Goal: Transaction & Acquisition: Purchase product/service

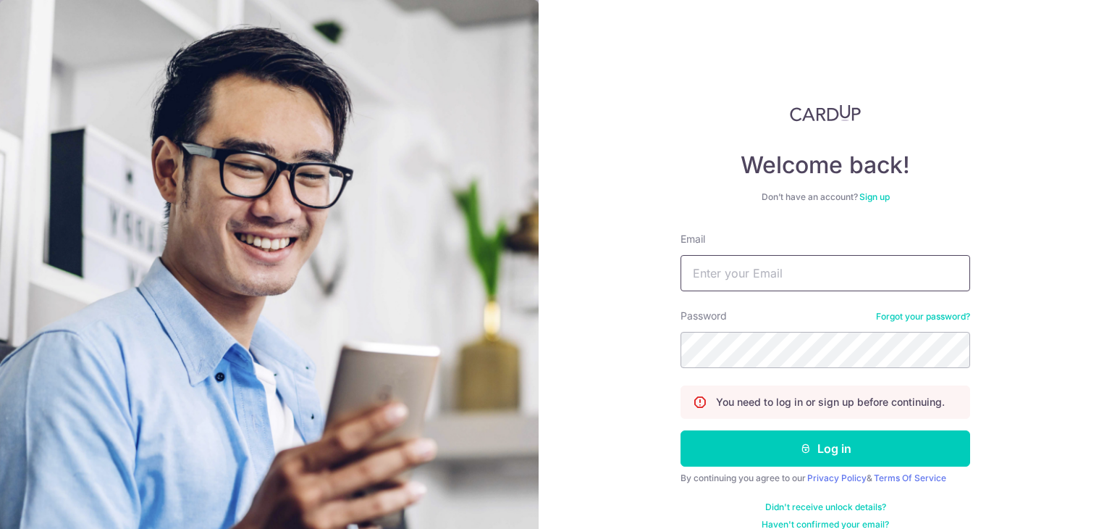
click at [759, 257] on input "Email" at bounding box center [826, 273] width 290 height 36
type input "[EMAIL_ADDRESS][DOMAIN_NAME]"
click at [681, 430] on button "Log in" at bounding box center [826, 448] width 290 height 36
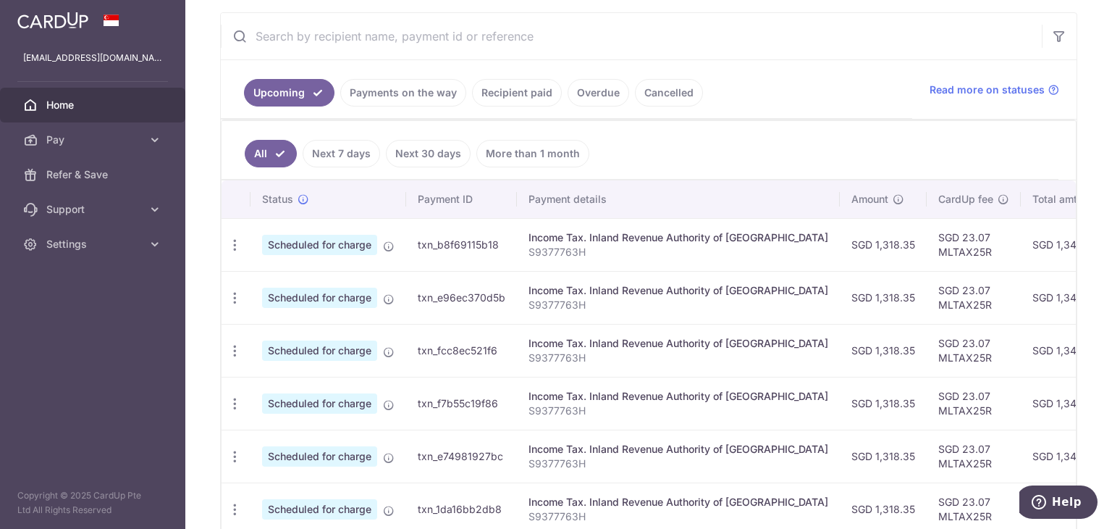
scroll to position [290, 0]
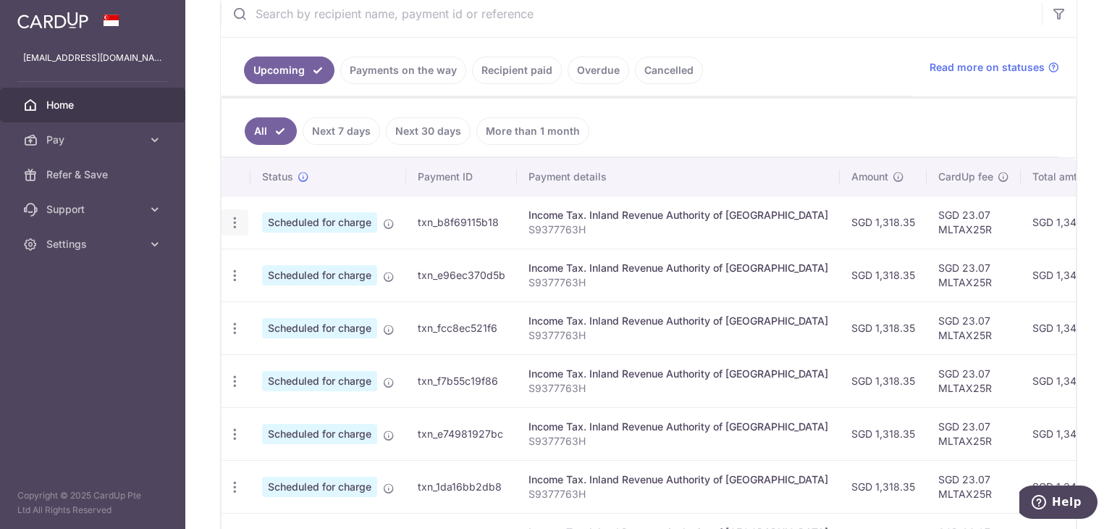
click at [229, 218] on icon "button" at bounding box center [234, 222] width 15 height 15
click at [840, 235] on td "SGD 1,318.35" at bounding box center [883, 222] width 87 height 53
drag, startPoint x: 858, startPoint y: 235, endPoint x: 647, endPoint y: 235, distance: 210.7
click at [647, 235] on tr "Update payment Cancel payment Scheduled for charge txn_b8f69115b18 Income Tax. …" at bounding box center [811, 222] width 1178 height 53
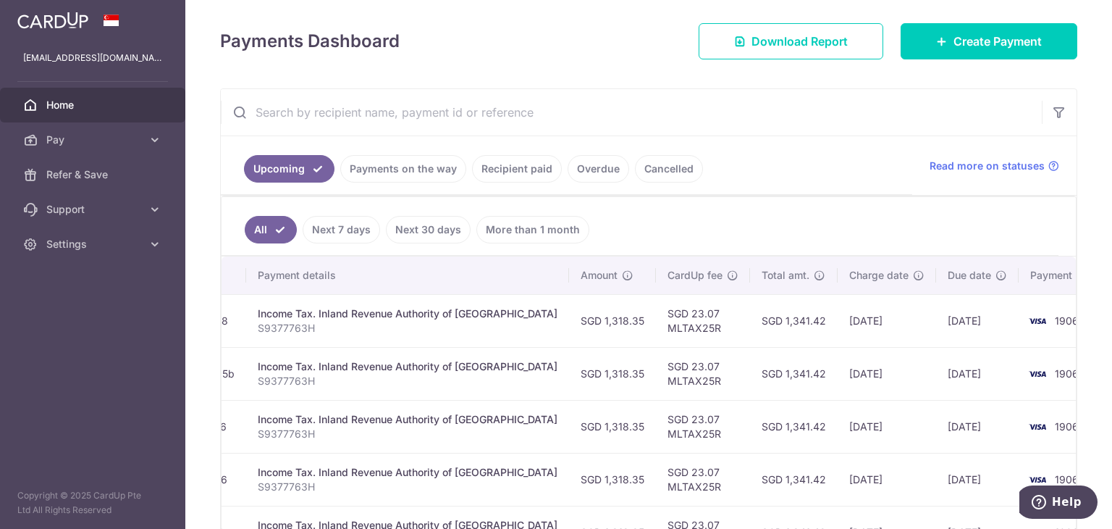
scroll to position [93, 0]
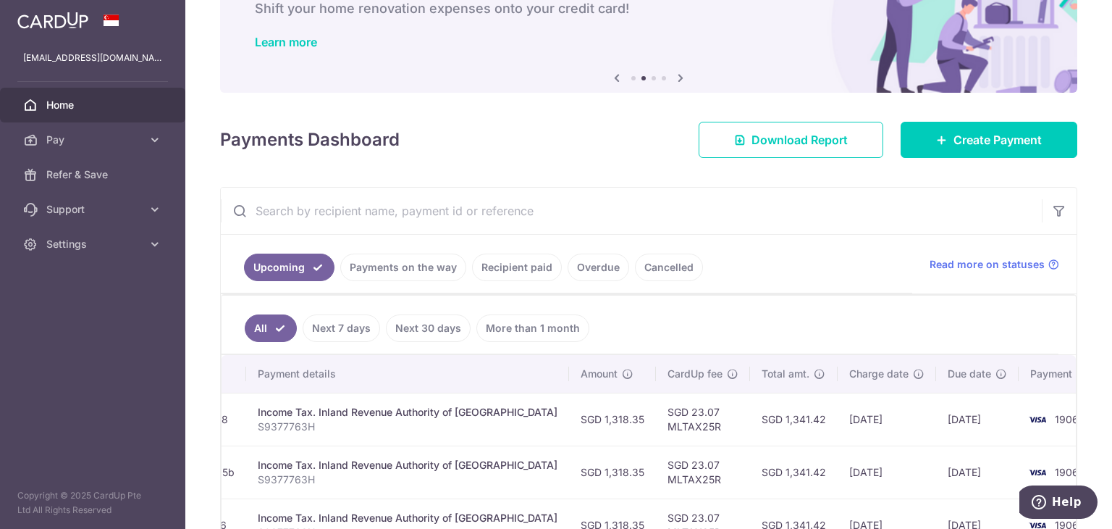
click at [327, 327] on link "Next 7 days" at bounding box center [341, 328] width 77 height 28
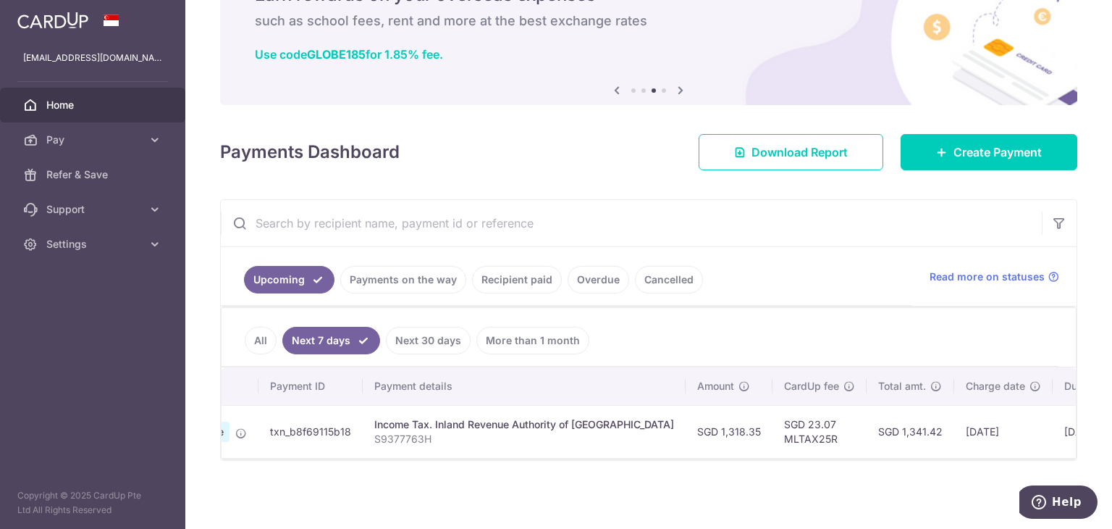
scroll to position [0, 0]
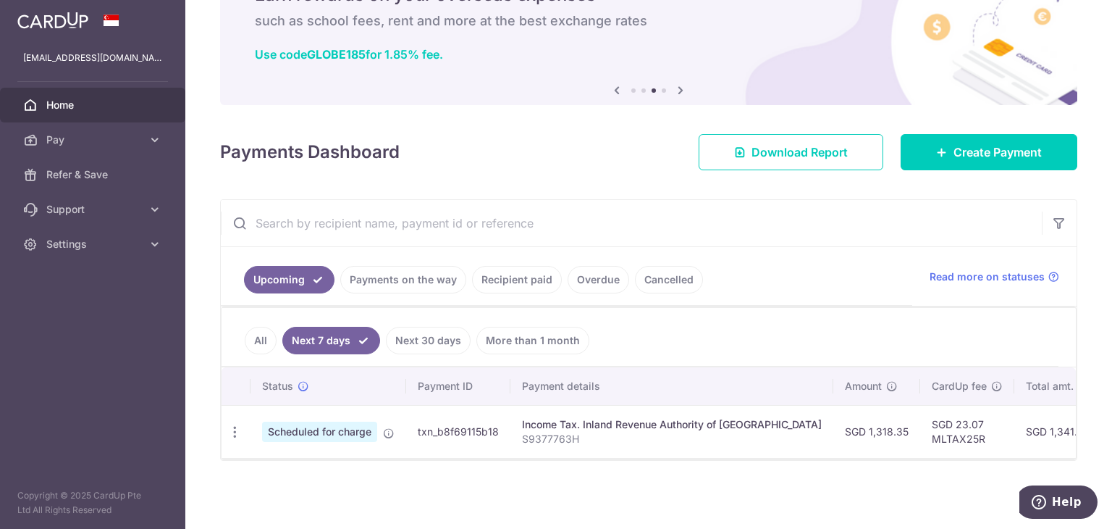
click at [251, 327] on link "All" at bounding box center [261, 341] width 32 height 28
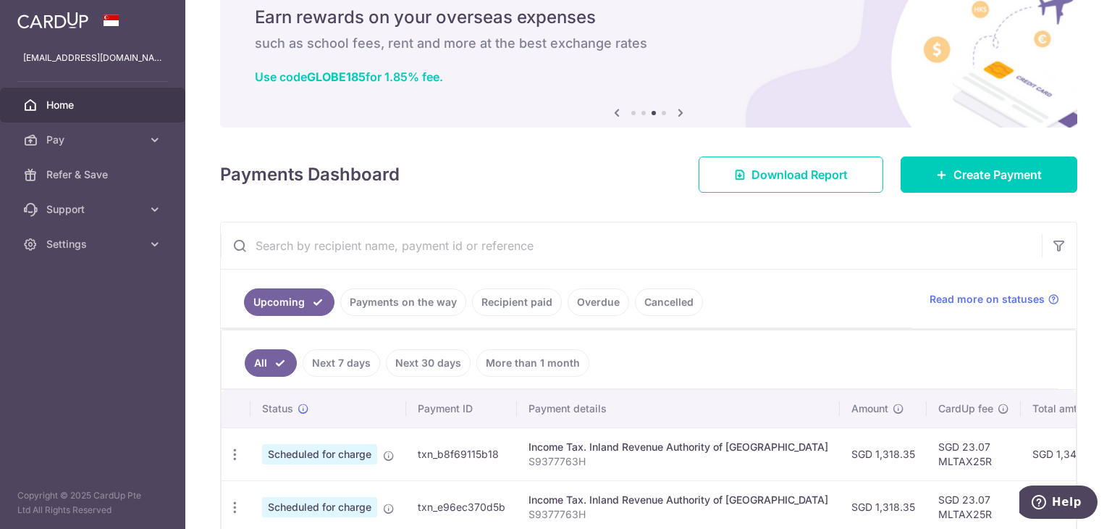
scroll to position [85, 0]
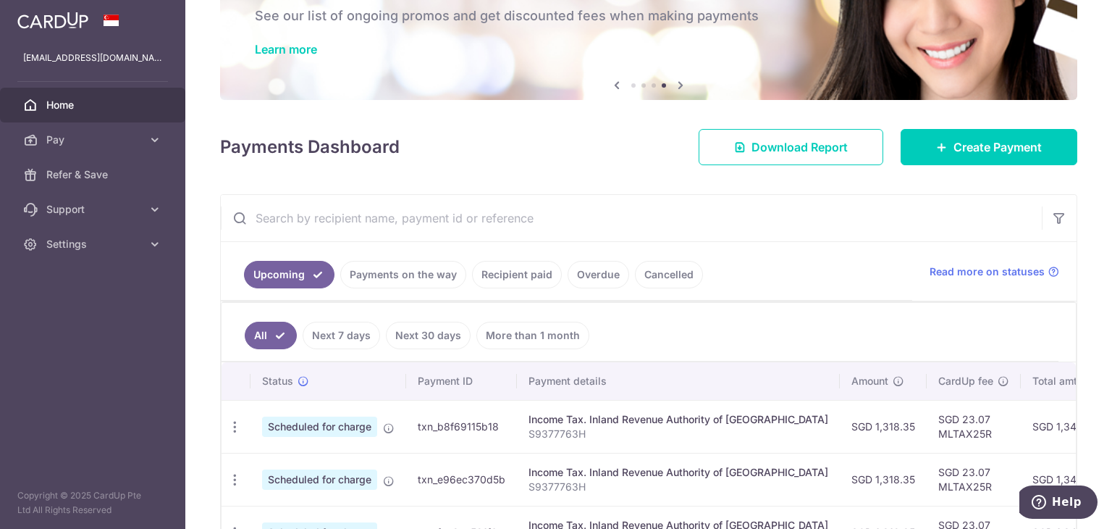
click at [488, 272] on link "Recipient paid" at bounding box center [517, 275] width 90 height 28
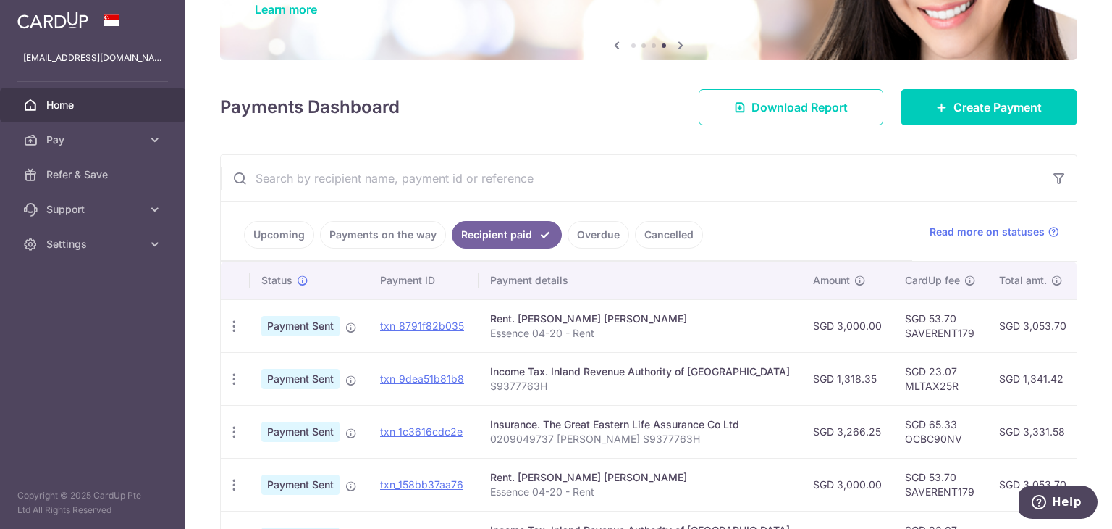
scroll to position [158, 0]
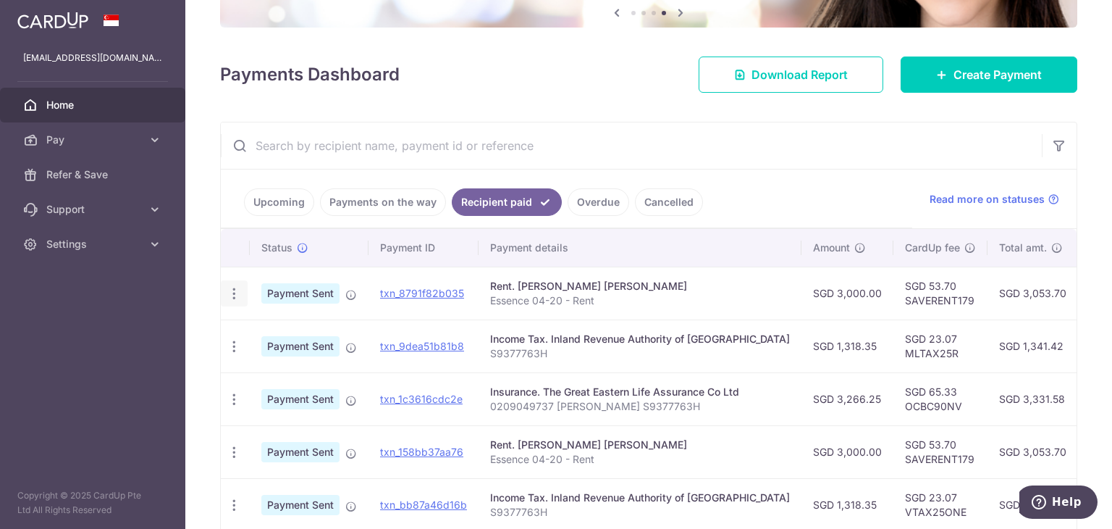
click at [242, 294] on div "PDF Receipt" at bounding box center [234, 293] width 27 height 27
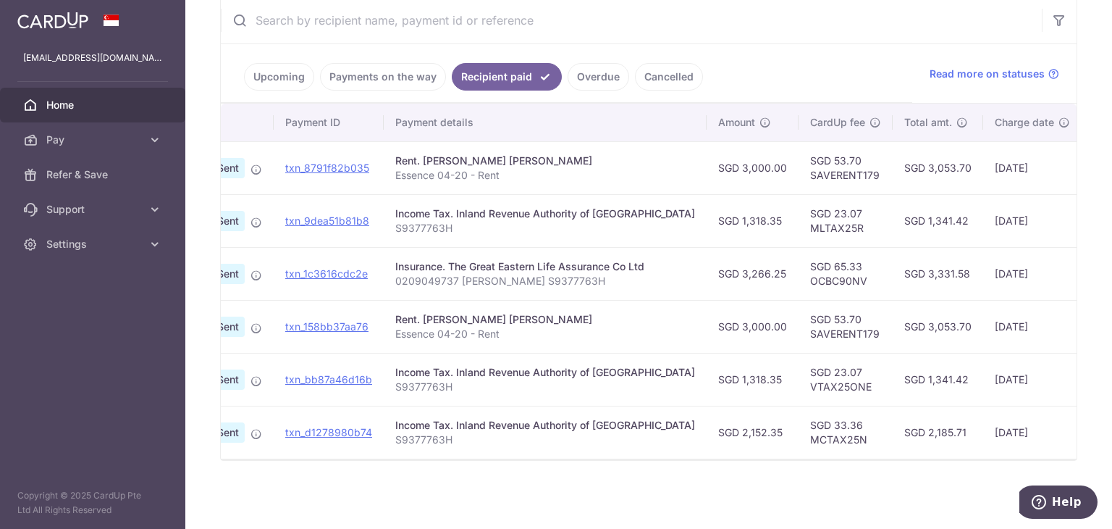
scroll to position [0, 0]
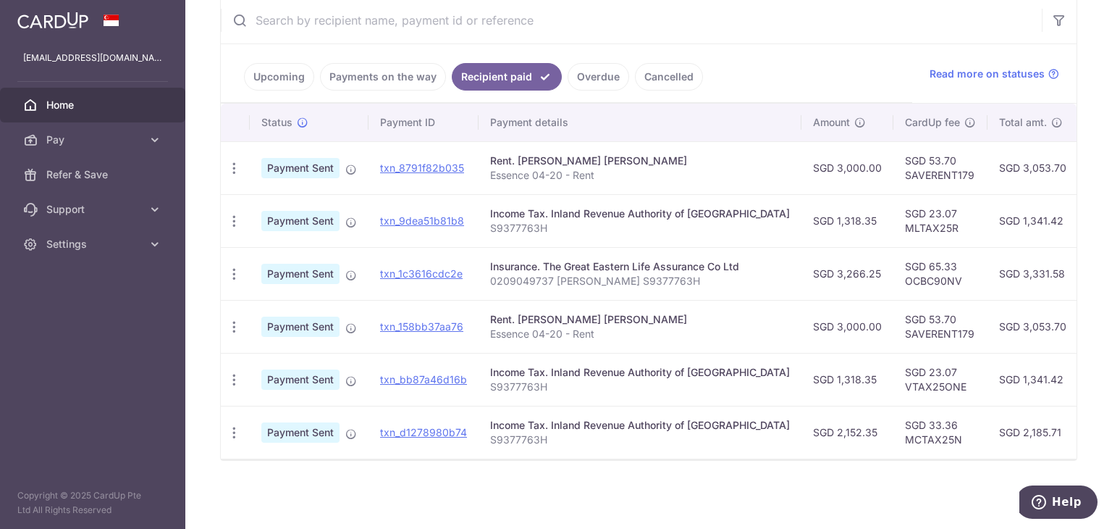
click at [222, 145] on td "PDF Receipt" at bounding box center [235, 167] width 29 height 53
click at [232, 161] on icon "button" at bounding box center [234, 168] width 15 height 15
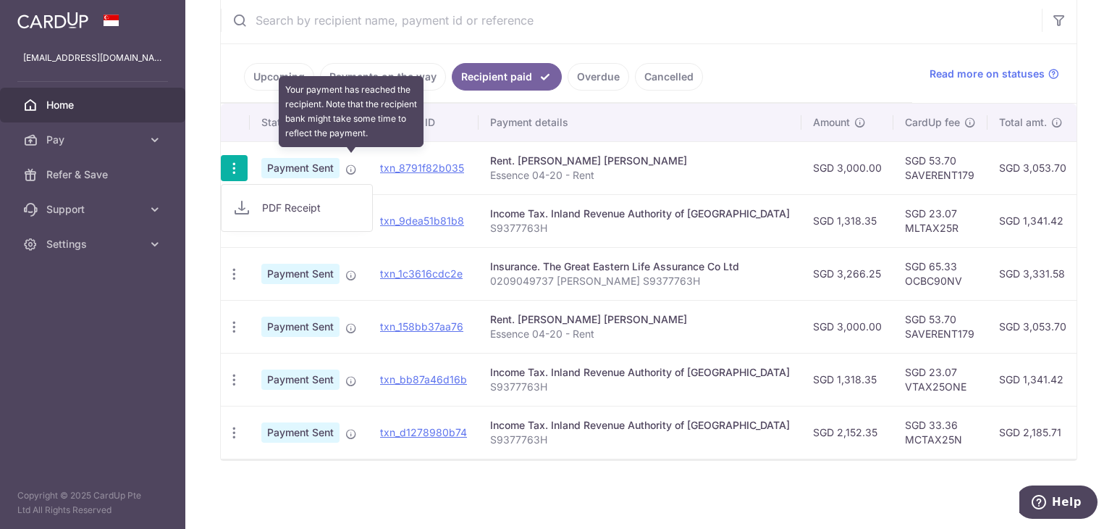
click at [348, 164] on icon at bounding box center [351, 170] width 12 height 12
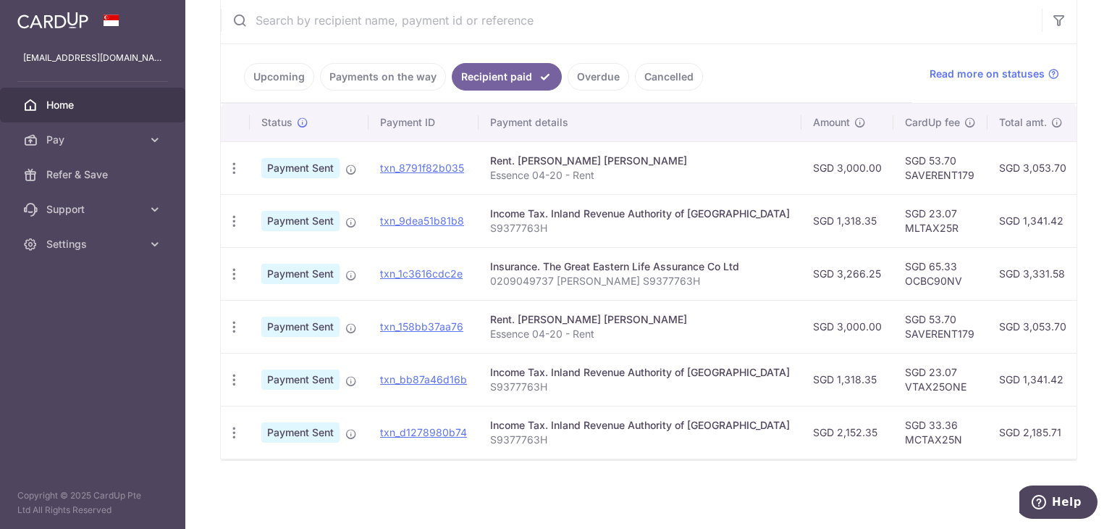
click at [325, 162] on span "Payment Sent" at bounding box center [300, 168] width 78 height 20
click at [802, 162] on td "SGD 3,000.00" at bounding box center [848, 167] width 92 height 53
click at [899, 169] on td "SGD 53.70 SAVERENT179" at bounding box center [941, 167] width 94 height 53
copy td "SAVERENT179"
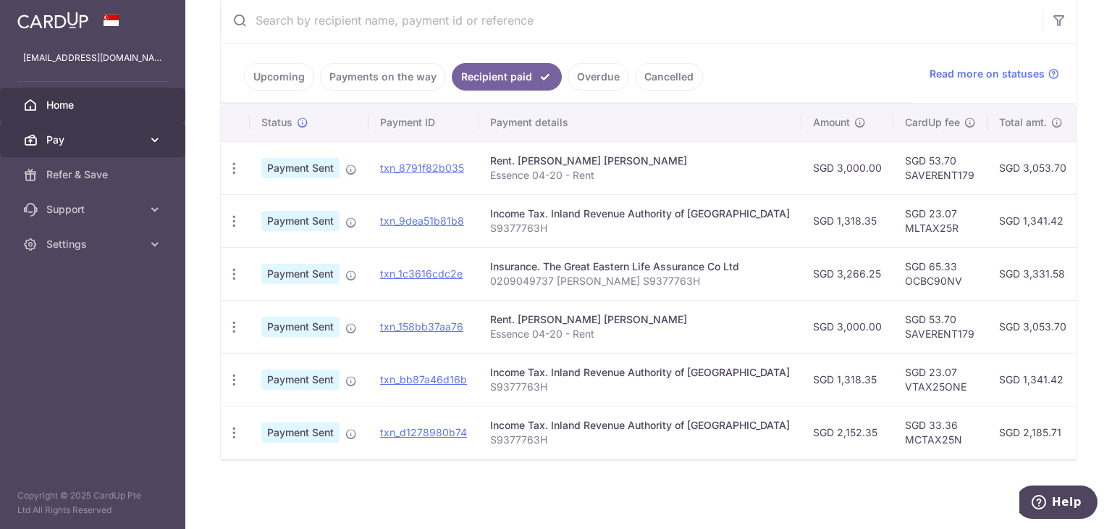
click at [68, 140] on span "Pay" at bounding box center [94, 140] width 96 height 14
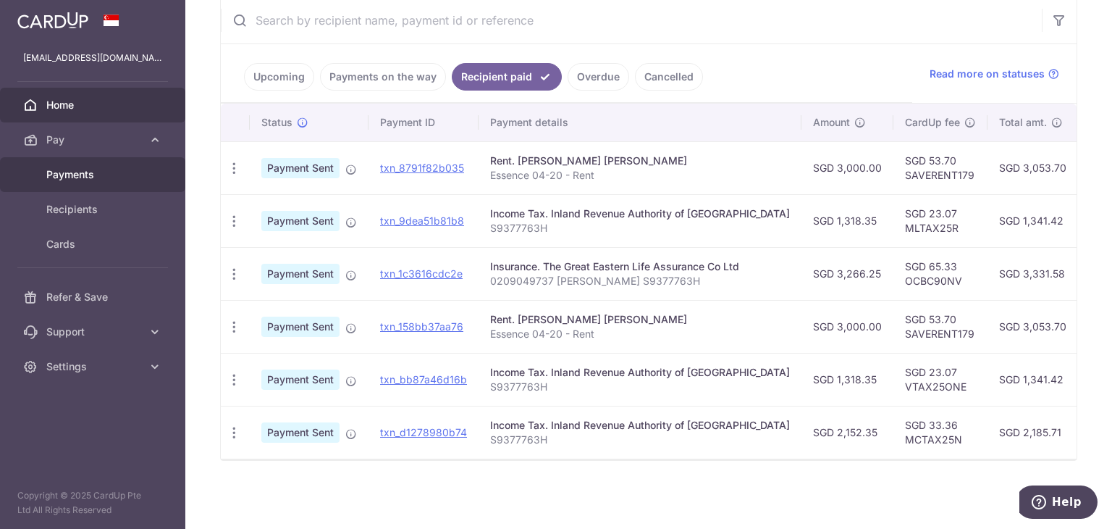
click at [96, 179] on span "Payments" at bounding box center [94, 174] width 96 height 14
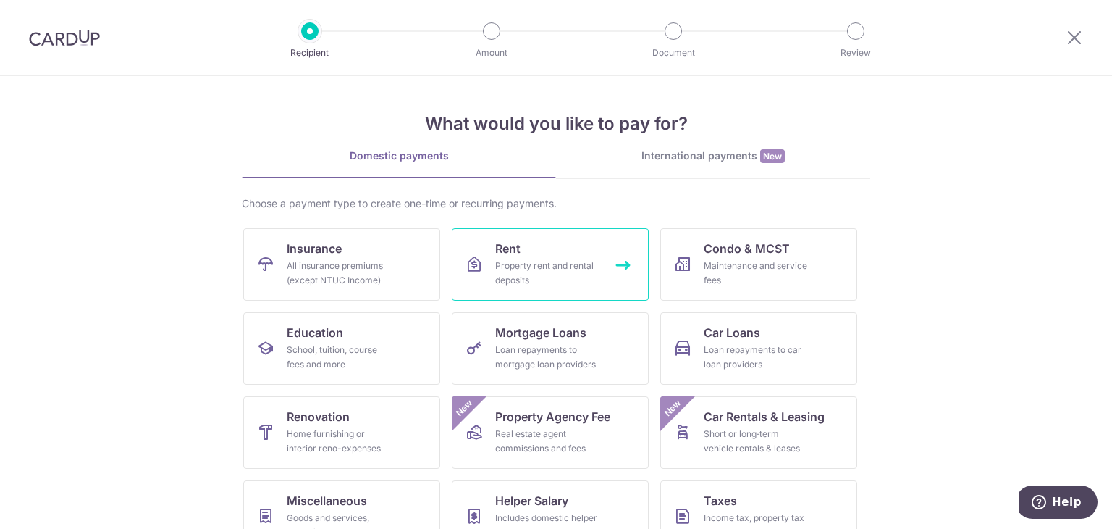
click at [564, 261] on div "Property rent and rental deposits" at bounding box center [547, 272] width 104 height 29
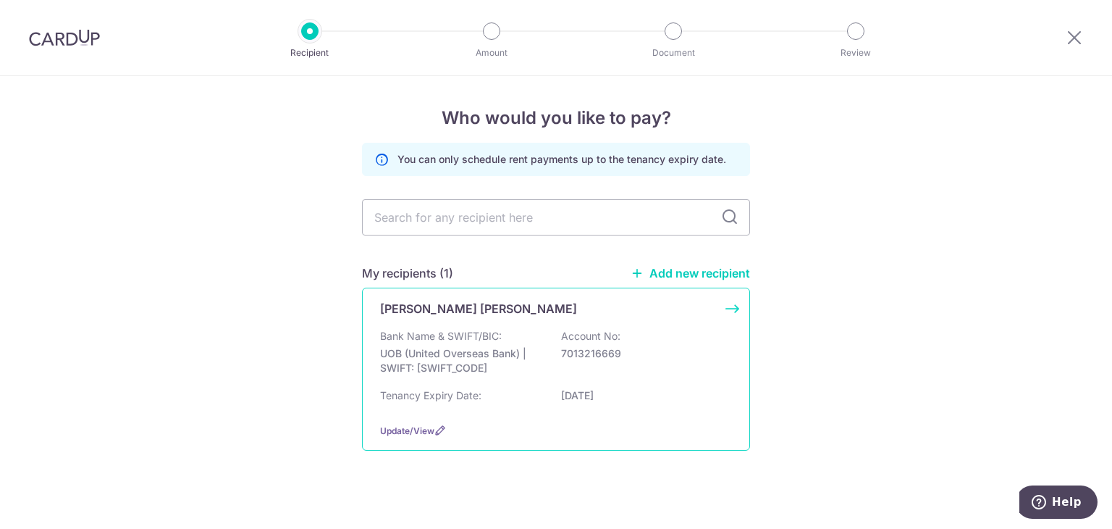
click at [453, 315] on p "Krystle Ng Xin Hui" at bounding box center [478, 308] width 197 height 17
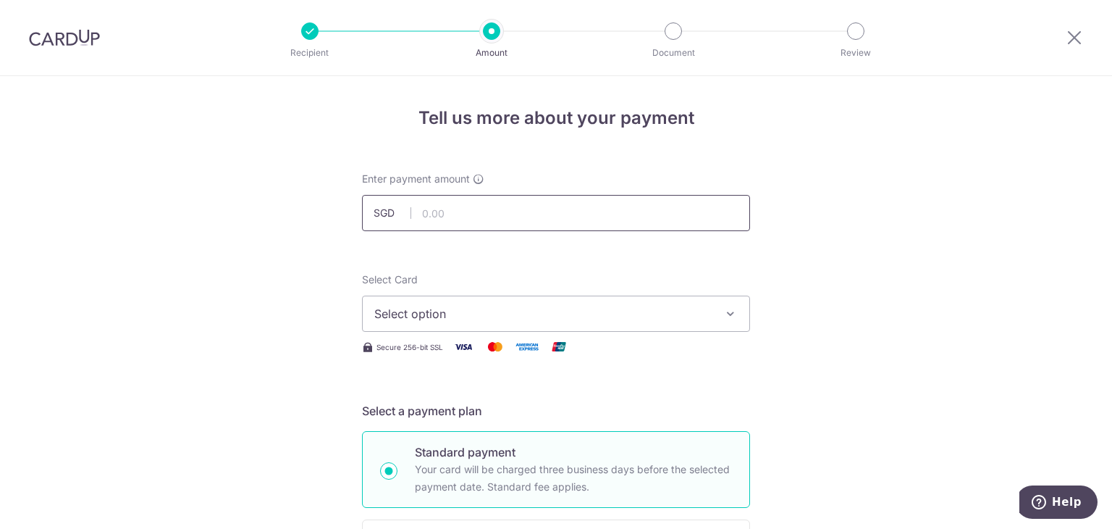
click at [493, 215] on input "text" at bounding box center [556, 213] width 388 height 36
type input "3,000.00"
click at [591, 309] on span "Select option" at bounding box center [542, 313] width 337 height 17
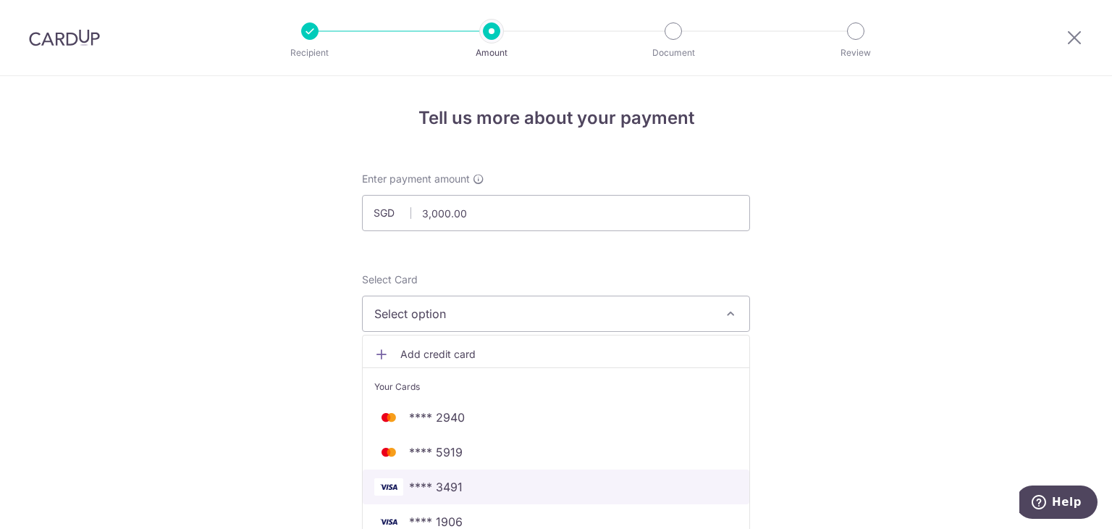
click at [507, 488] on span "**** 3491" at bounding box center [555, 486] width 363 height 17
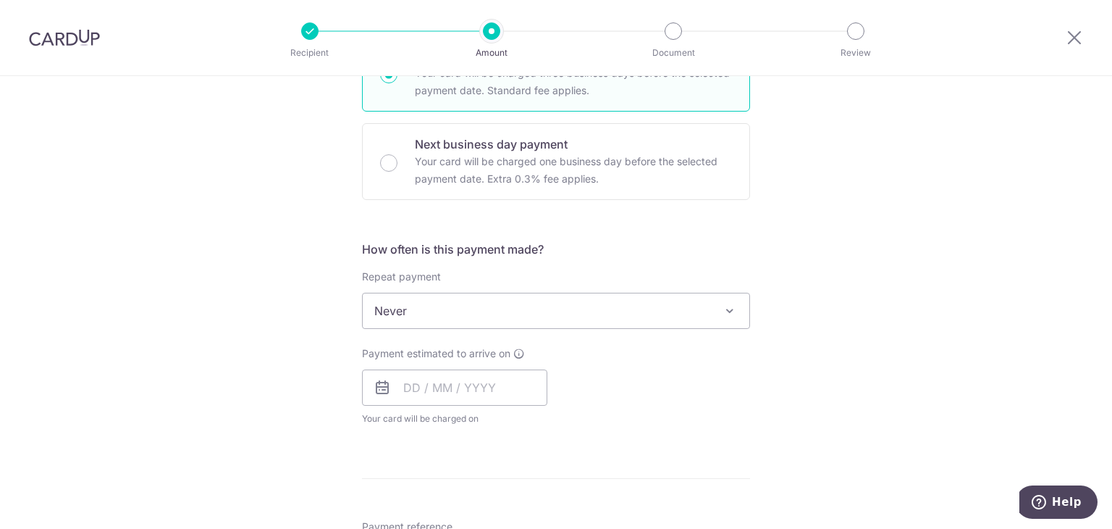
scroll to position [434, 0]
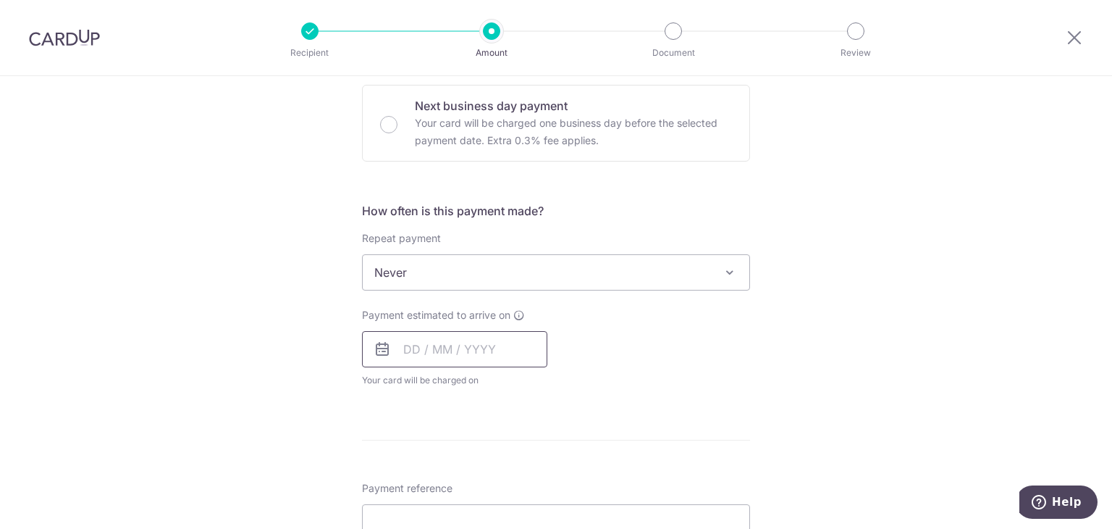
click at [472, 342] on input "text" at bounding box center [454, 349] width 185 height 36
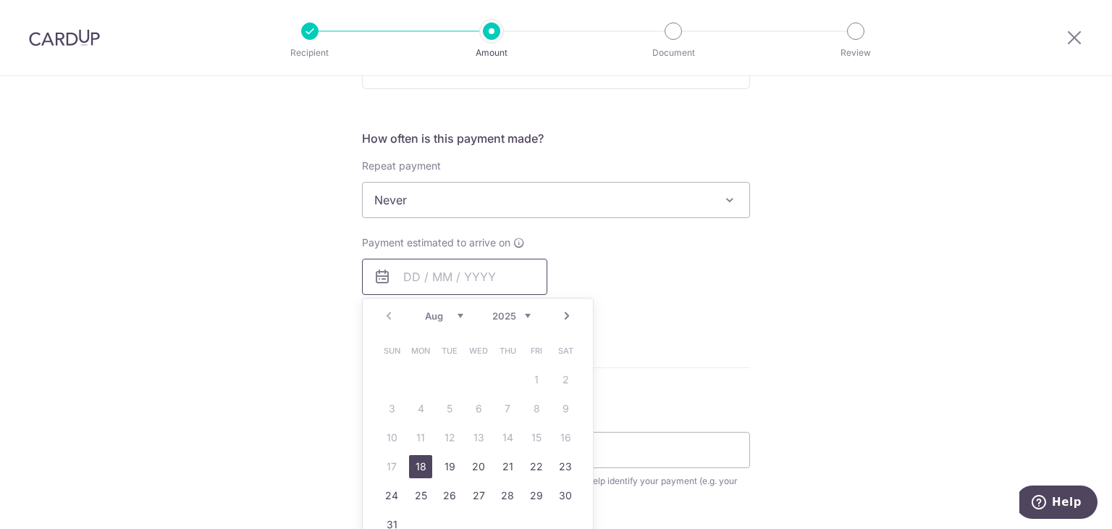
scroll to position [579, 0]
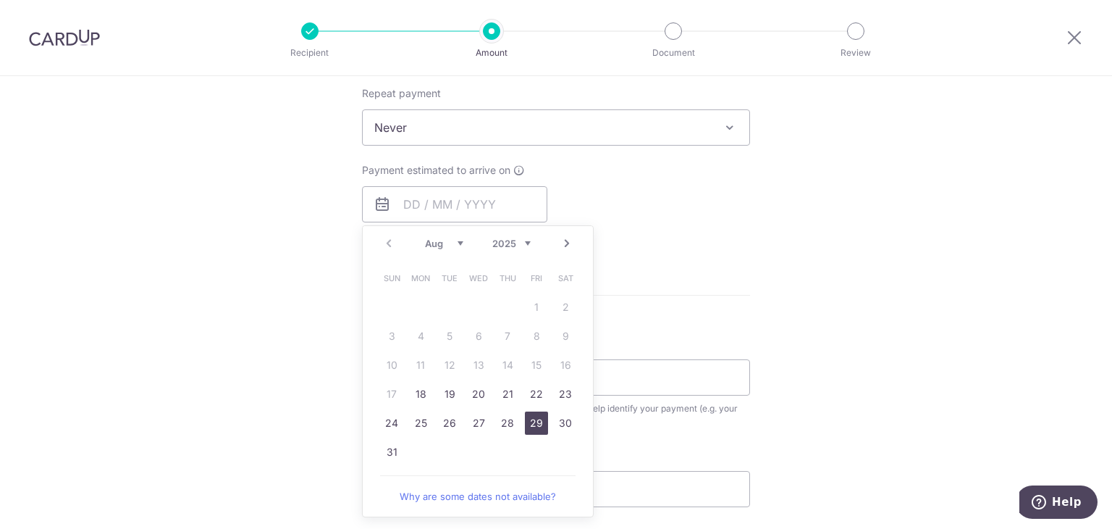
click at [533, 423] on link "29" at bounding box center [536, 422] width 23 height 23
type input "[DATE]"
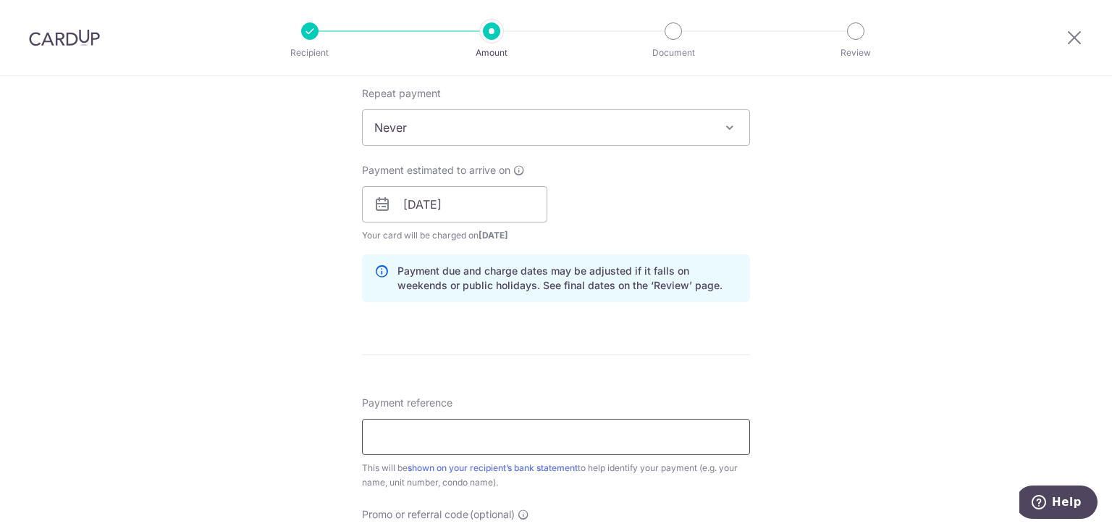
click at [495, 437] on input "Payment reference" at bounding box center [556, 437] width 388 height 36
type input "Essence 04-20 - Rent"
click at [833, 357] on div "Tell us more about your payment Enter payment amount SGD 3,000.00 3000.00 Selec…" at bounding box center [556, 181] width 1112 height 1369
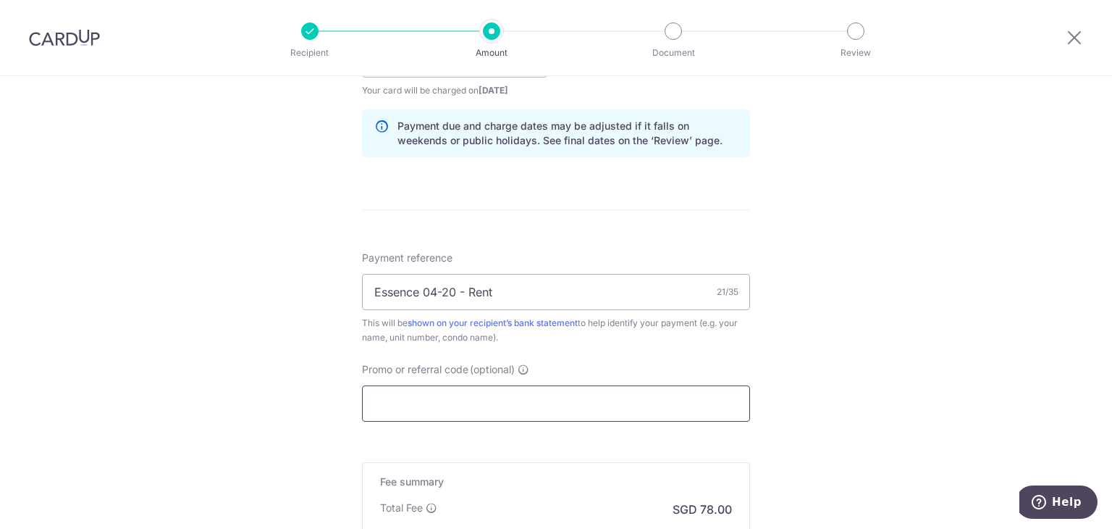
click at [504, 398] on input "Promo or referral code (optional)" at bounding box center [556, 403] width 388 height 36
paste input "SAVERENT179"
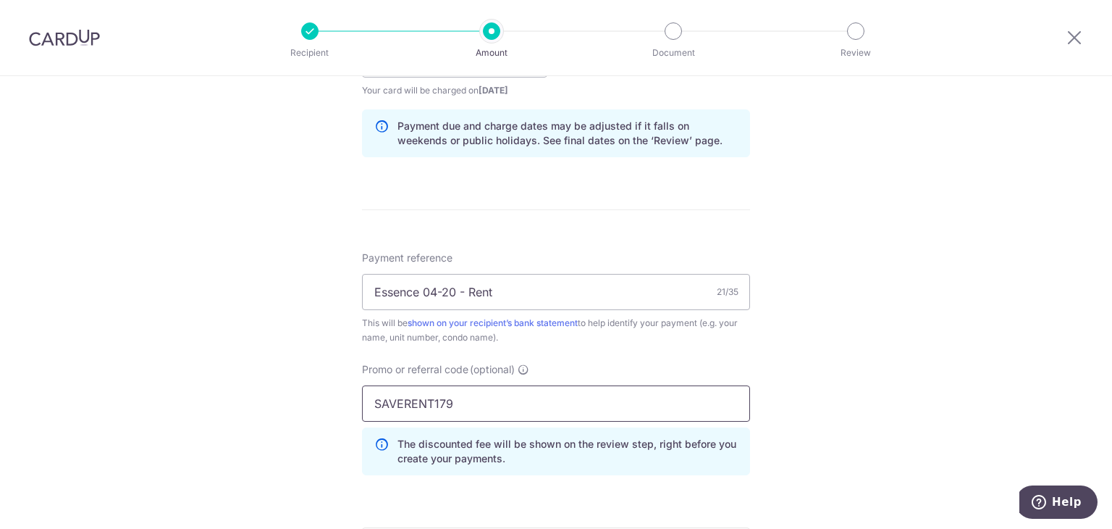
type input "SAVERENT179"
click at [828, 369] on div "Tell us more about your payment Enter payment amount SGD 3,000.00 3000.00 Selec…" at bounding box center [556, 69] width 1112 height 1434
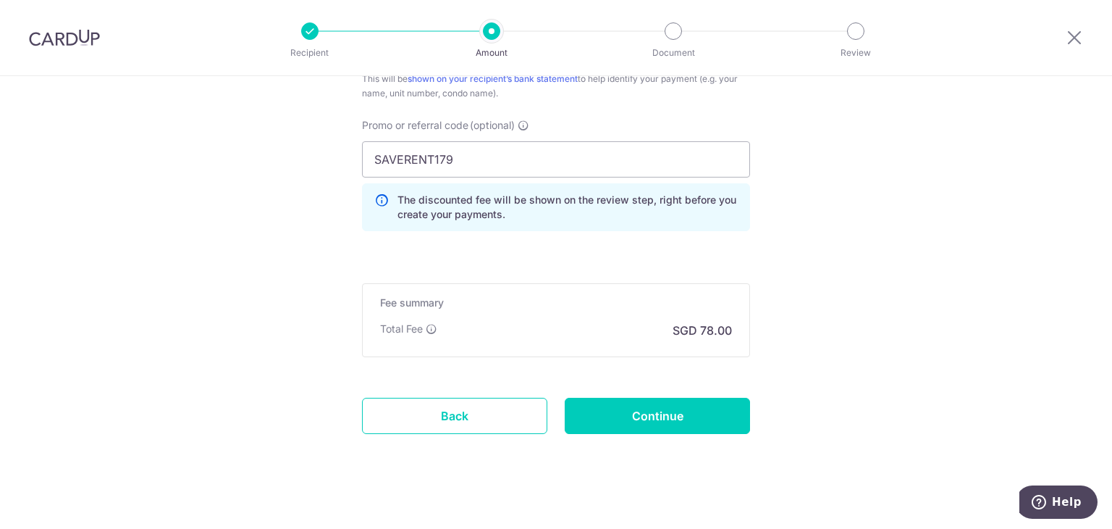
scroll to position [980, 0]
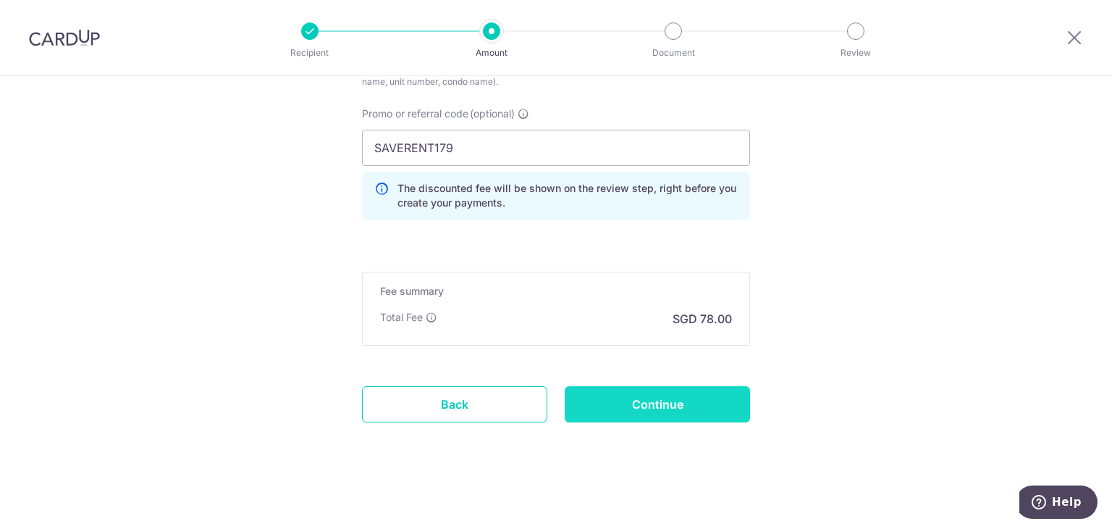
click at [676, 390] on input "Continue" at bounding box center [657, 404] width 185 height 36
type input "Create Schedule"
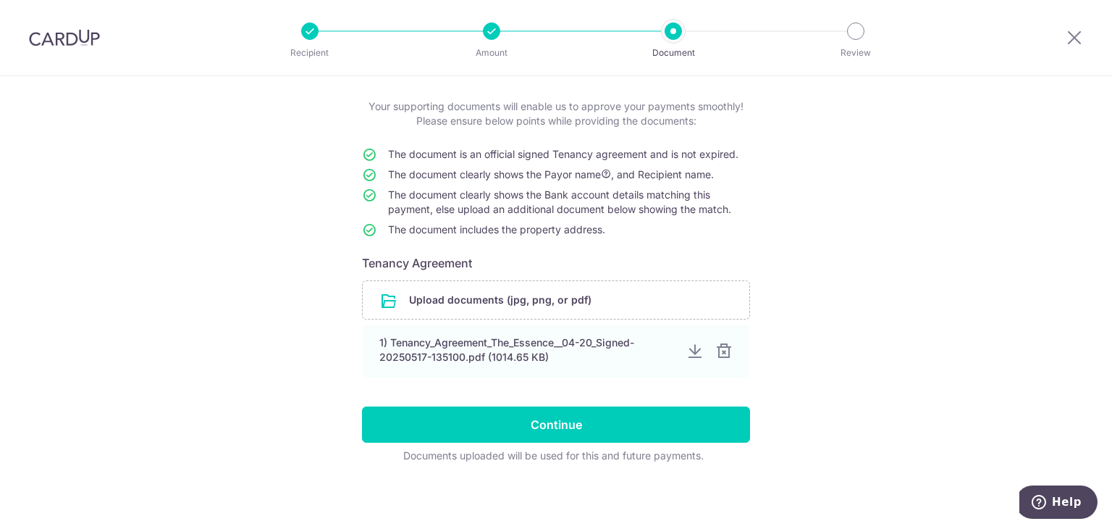
scroll to position [74, 0]
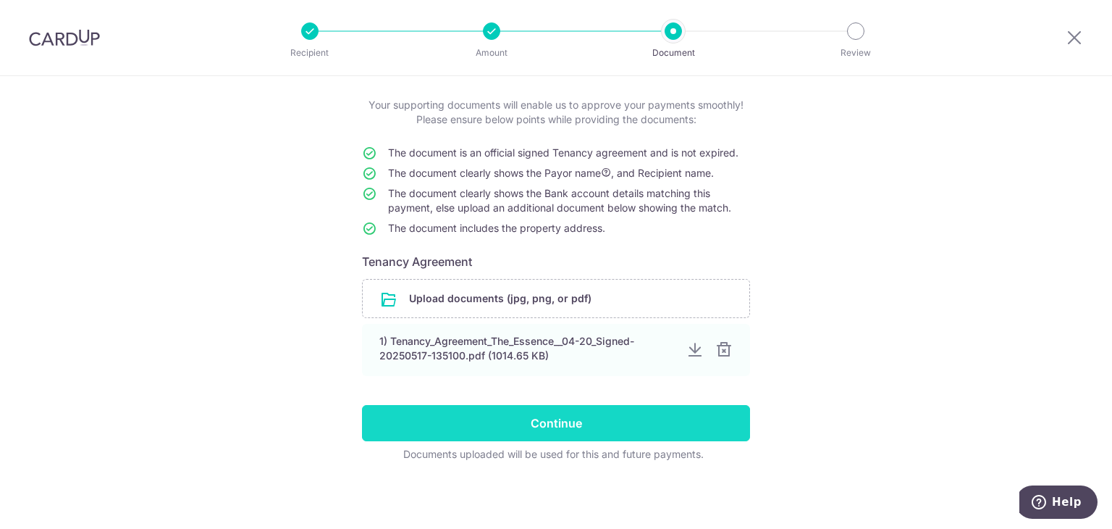
click at [634, 418] on input "Continue" at bounding box center [556, 423] width 388 height 36
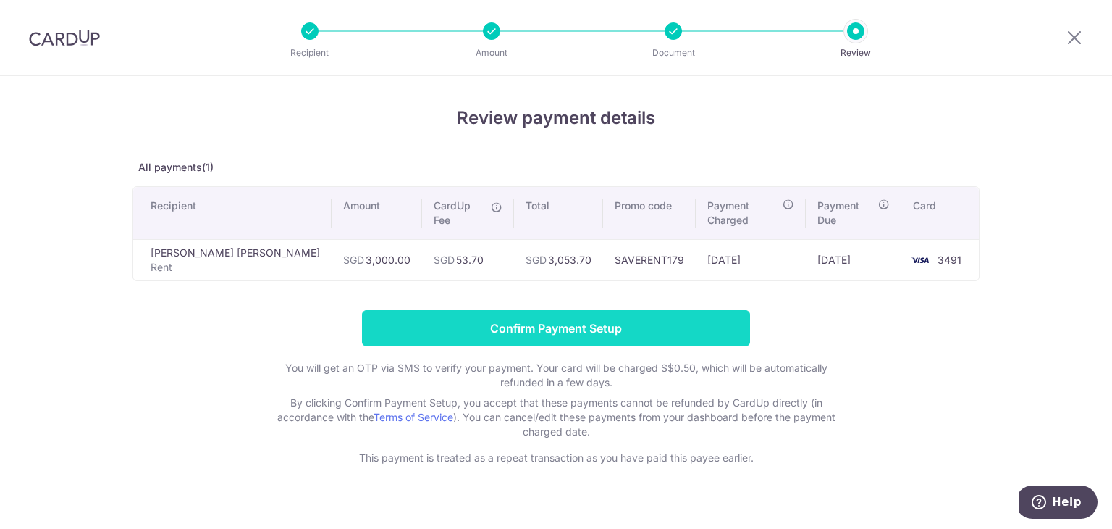
click at [539, 310] on input "Confirm Payment Setup" at bounding box center [556, 328] width 388 height 36
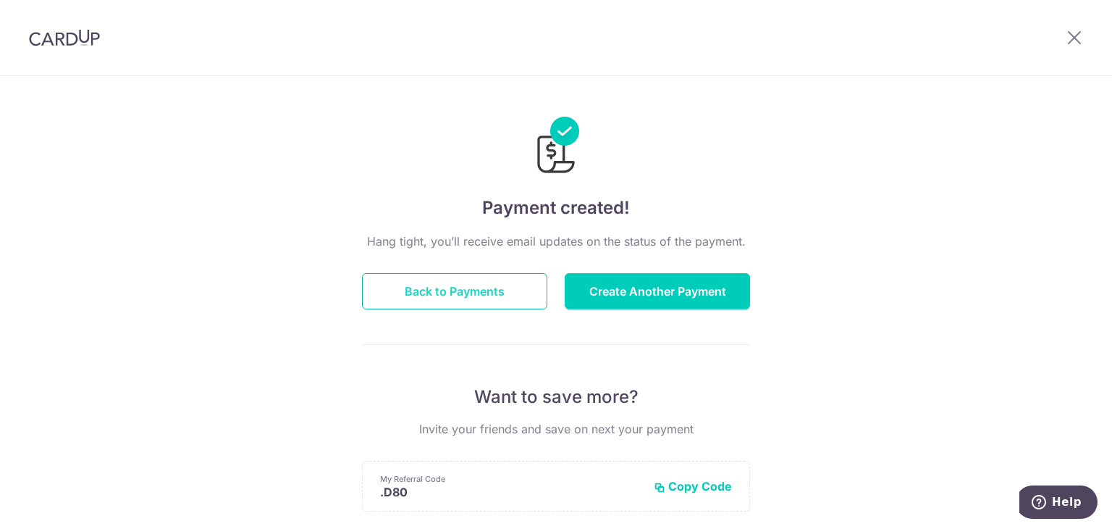
click at [464, 285] on button "Back to Payments" at bounding box center [454, 291] width 185 height 36
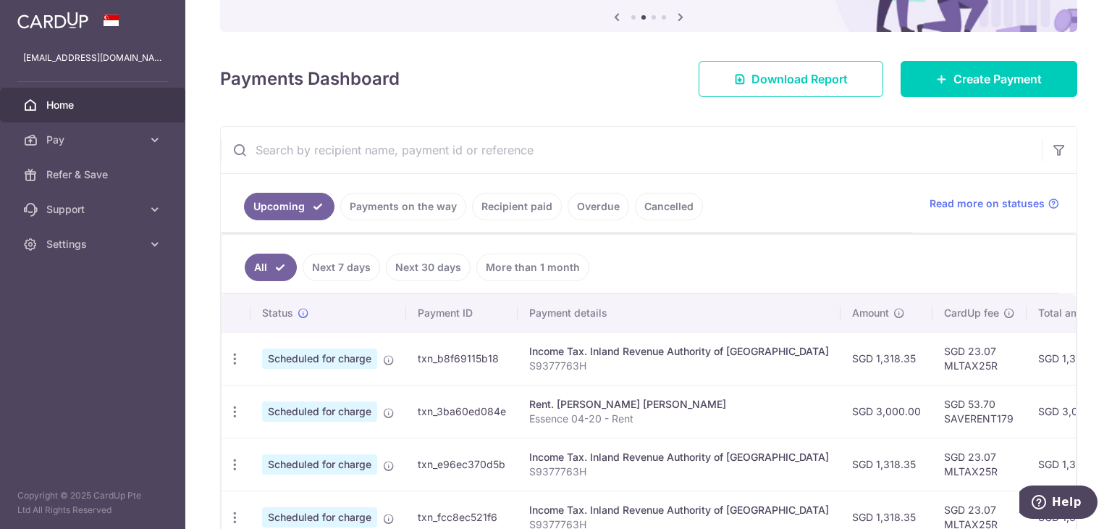
scroll to position [145, 0]
